Goal: Transaction & Acquisition: Purchase product/service

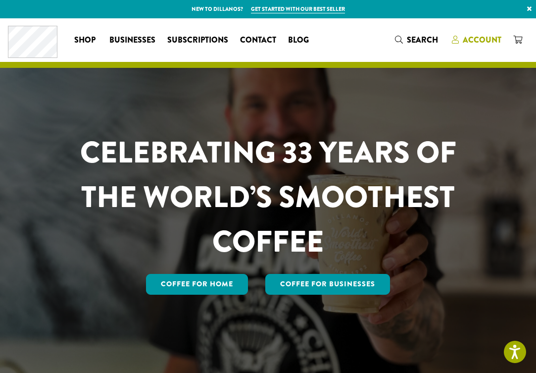
click at [459, 40] on icon at bounding box center [455, 40] width 7 height 8
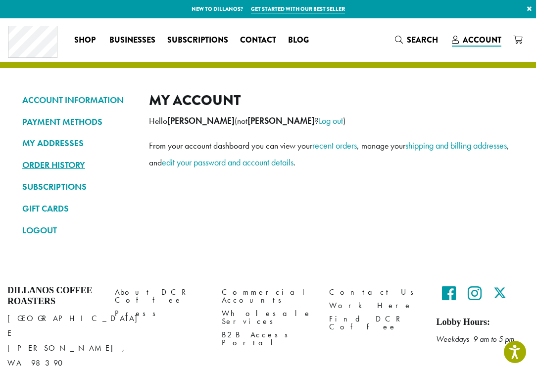
click at [72, 166] on link "ORDER HISTORY" at bounding box center [78, 165] width 112 height 17
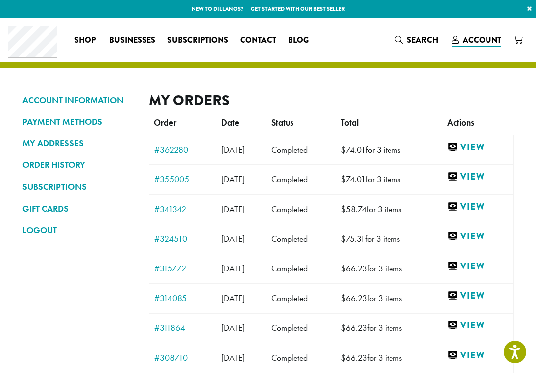
click at [492, 145] on link "View" at bounding box center [478, 147] width 61 height 12
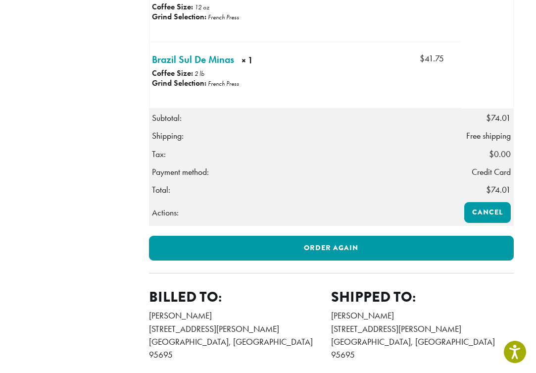
scroll to position [421, 0]
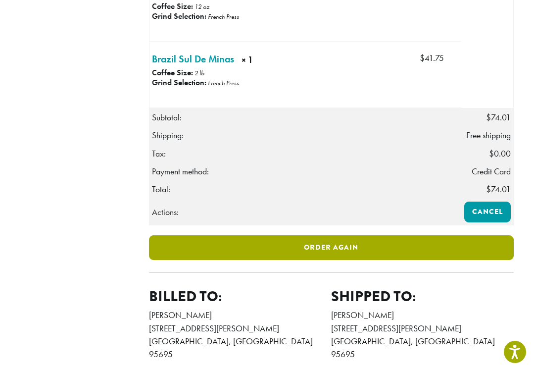
click at [313, 260] on link "Order again" at bounding box center [331, 247] width 365 height 25
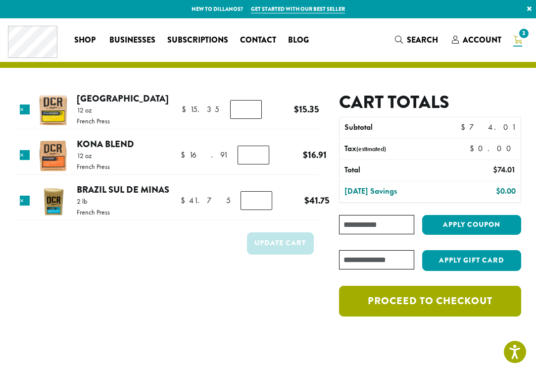
click at [425, 313] on link "Proceed to checkout" at bounding box center [430, 301] width 182 height 31
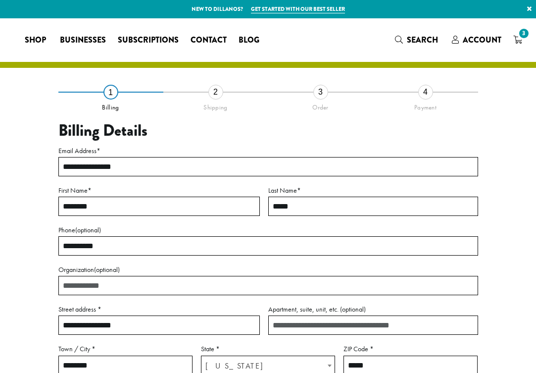
select select "**"
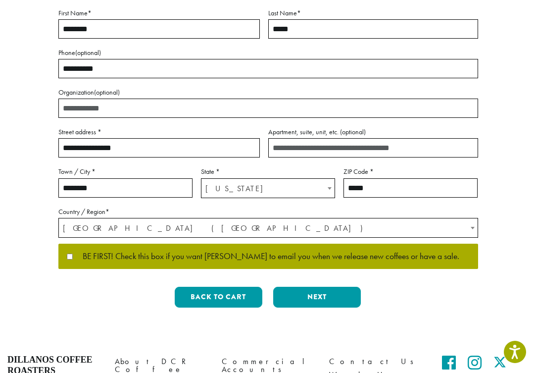
scroll to position [180, 0]
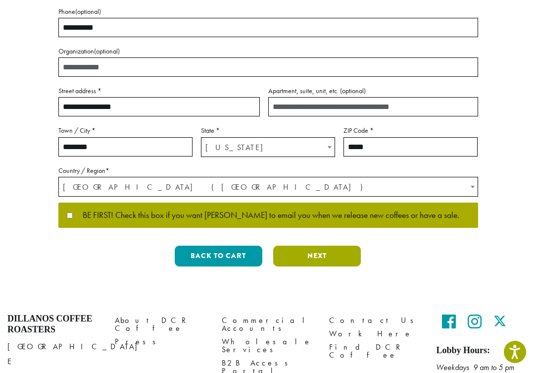
click at [324, 253] on button "Next" at bounding box center [317, 256] width 88 height 21
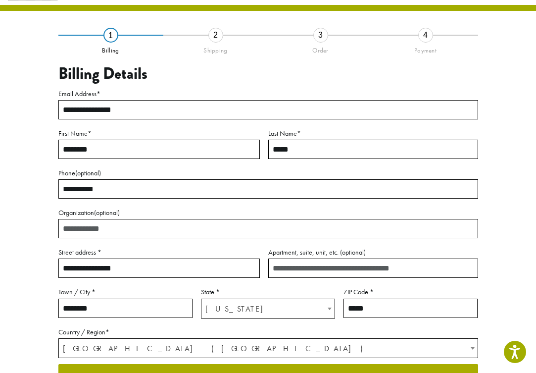
scroll to position [53, 0]
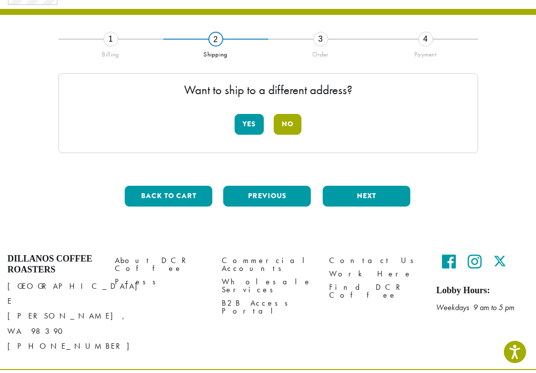
click at [293, 127] on button "No" at bounding box center [288, 124] width 28 height 21
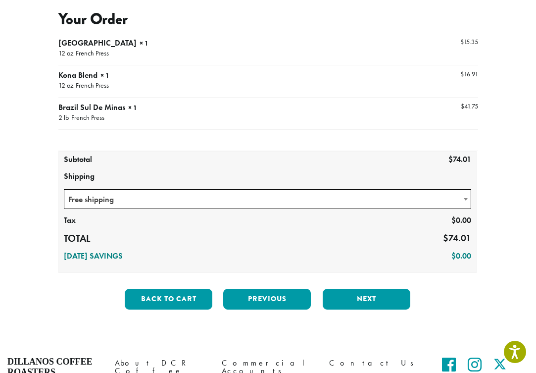
scroll to position [107, 0]
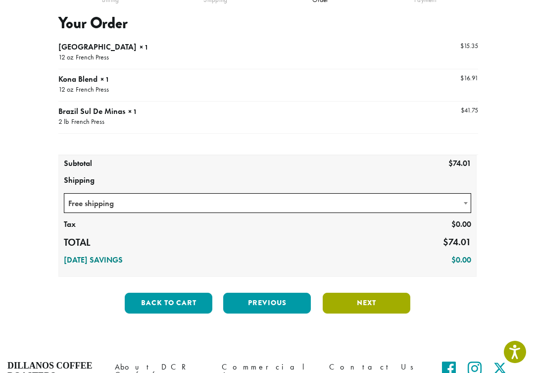
click at [374, 298] on button "Next" at bounding box center [367, 303] width 88 height 21
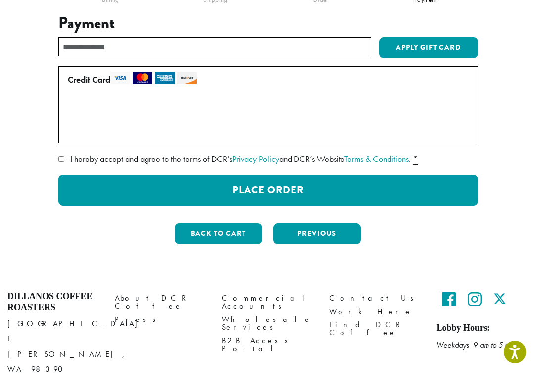
click at [73, 157] on span "I hereby accept and agree to the terms of DCR’s Privacy Policy and DCR’s Websit…" at bounding box center [240, 158] width 341 height 11
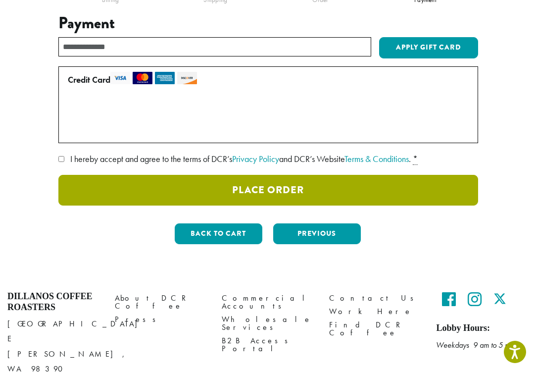
click at [288, 188] on button "Place Order" at bounding box center [268, 190] width 420 height 31
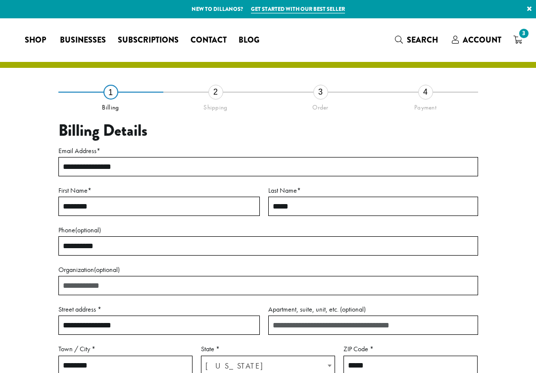
select select "**"
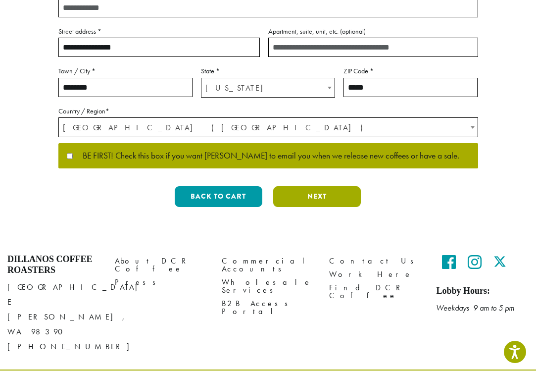
scroll to position [277, 0]
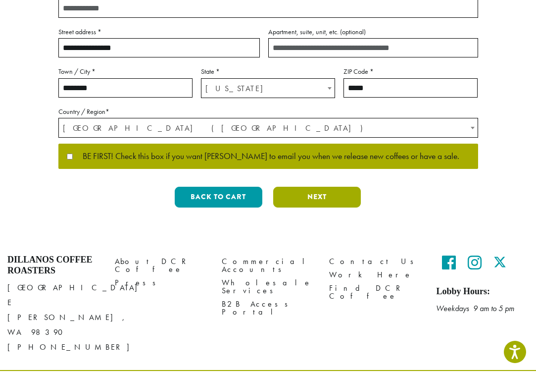
click at [318, 194] on button "Next" at bounding box center [317, 197] width 88 height 21
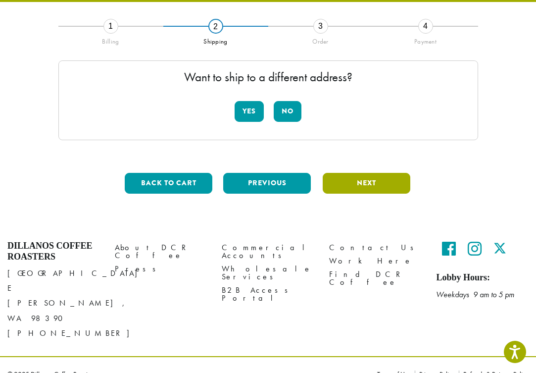
scroll to position [53, 0]
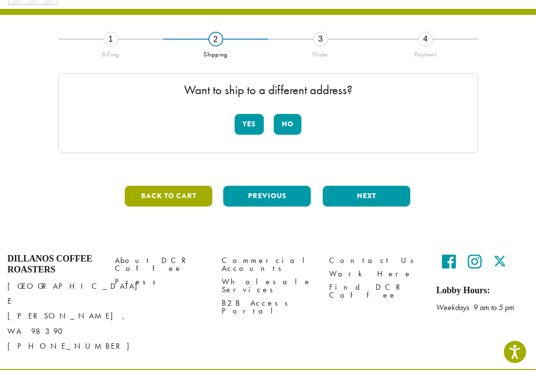
click at [184, 193] on button "Back to cart" at bounding box center [169, 196] width 88 height 21
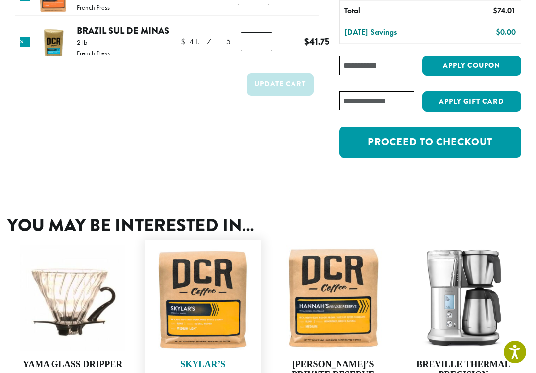
scroll to position [153, 0]
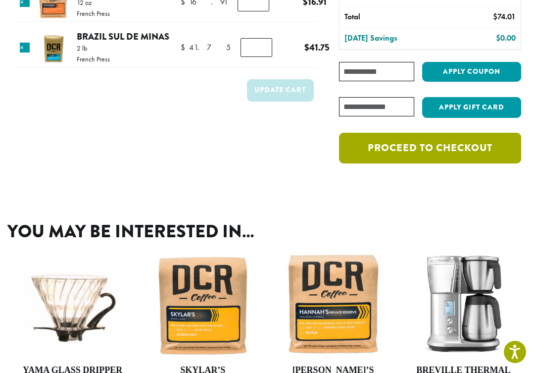
click at [432, 145] on link "Proceed to checkout" at bounding box center [430, 148] width 182 height 31
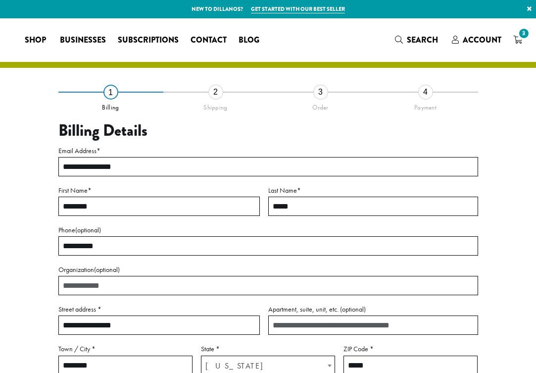
select select "**"
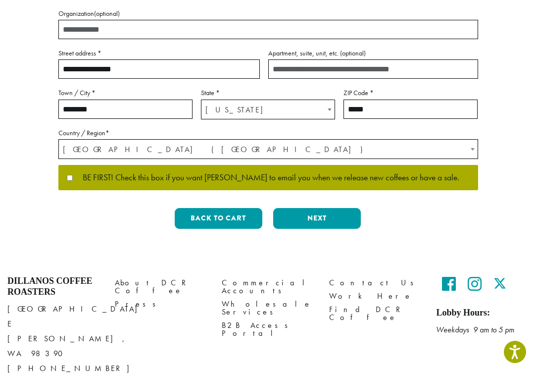
scroll to position [257, 0]
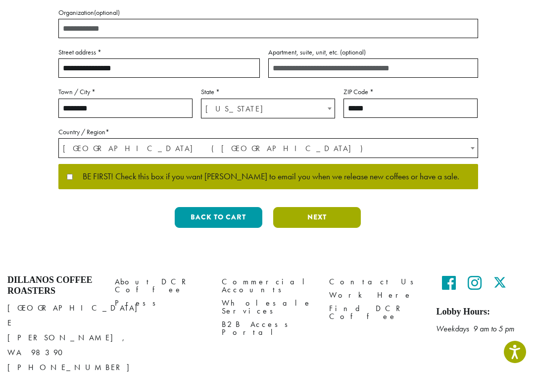
click at [319, 208] on button "Next" at bounding box center [317, 217] width 88 height 21
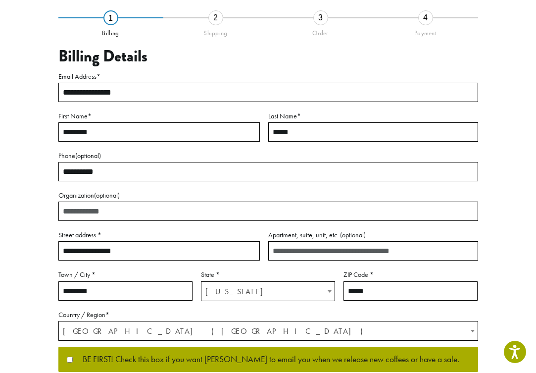
scroll to position [53, 0]
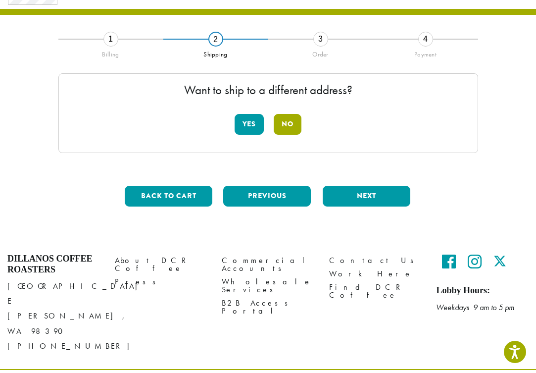
click at [287, 126] on button "No" at bounding box center [288, 124] width 28 height 21
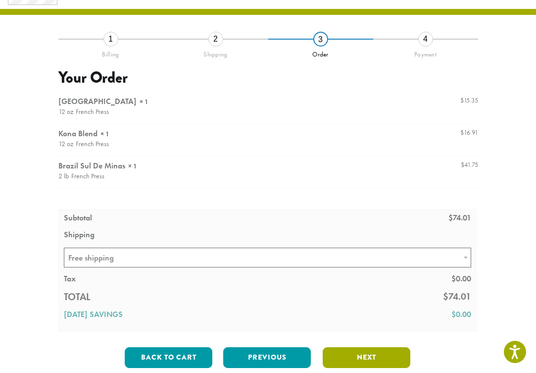
click at [374, 356] on button "Next" at bounding box center [367, 357] width 88 height 21
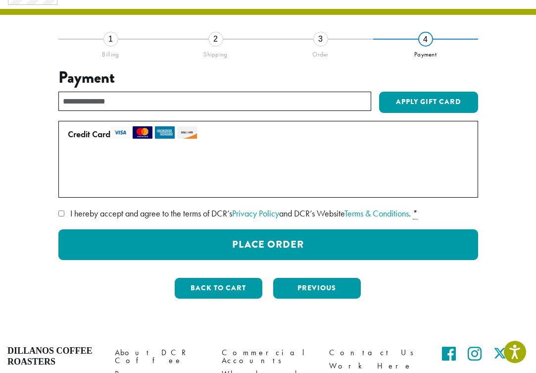
click at [189, 212] on span "I hereby accept and agree to the terms of DCR’s Privacy Policy and DCR’s Websit…" at bounding box center [240, 213] width 341 height 11
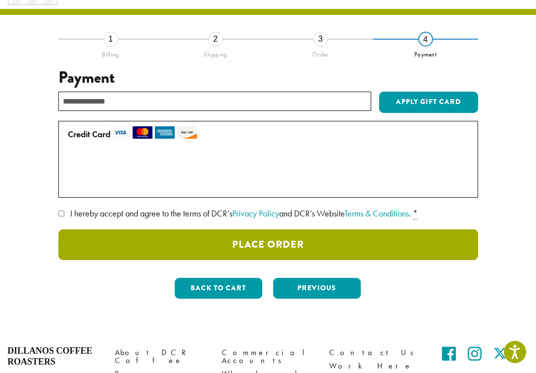
click at [284, 245] on button "Place Order" at bounding box center [268, 244] width 420 height 31
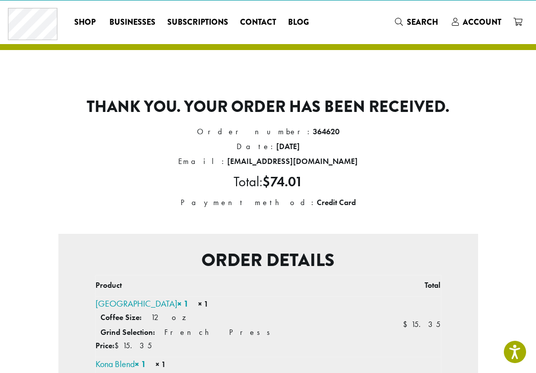
scroll to position [20, 0]
